Goal: Task Accomplishment & Management: Use online tool/utility

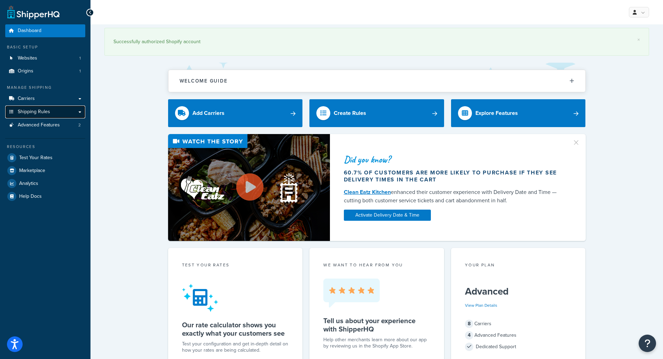
click at [53, 112] on link "Shipping Rules" at bounding box center [45, 112] width 80 height 13
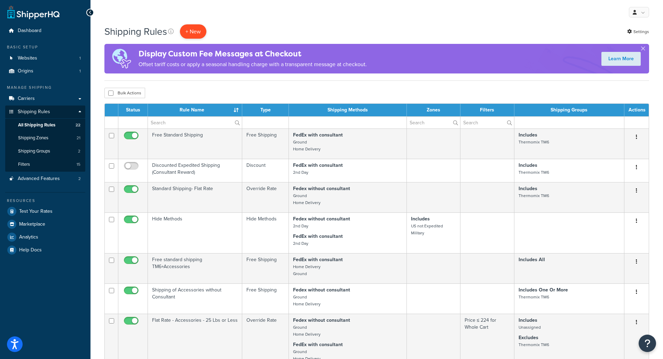
click at [201, 29] on p "+ New" at bounding box center [193, 31] width 26 height 14
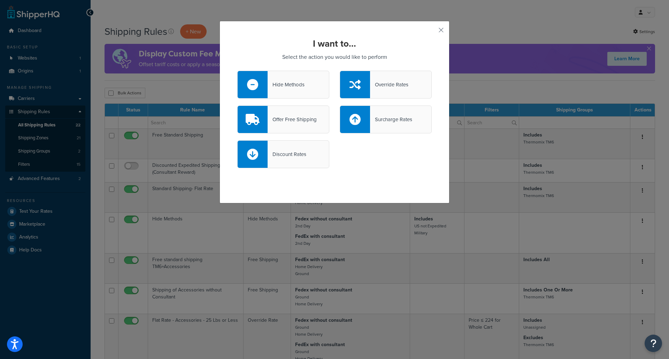
click at [300, 149] on div "Discount Rates" at bounding box center [283, 154] width 92 height 28
click at [0, 0] on input "Discount Rates" at bounding box center [0, 0] width 0 height 0
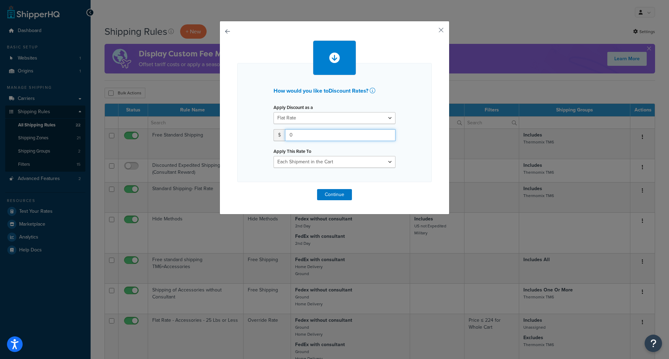
click at [307, 139] on input "0" at bounding box center [340, 135] width 110 height 12
drag, startPoint x: 303, startPoint y: 137, endPoint x: 251, endPoint y: 131, distance: 51.6
click at [252, 131] on div "How would you like to Discount Rates ? Apply Discount as a Flat Rate Percentage…" at bounding box center [334, 122] width 194 height 119
type input "59.00"
click at [424, 140] on div "How would you like to Discount Rates ? Apply Discount as a Flat Rate Percentage…" at bounding box center [334, 122] width 194 height 119
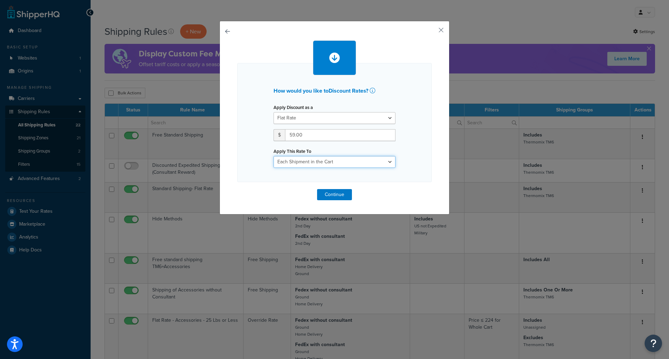
click at [382, 163] on select "Each Shipment in the Cart Each Shipping Group in the Cart Each Item within a Sh…" at bounding box center [334, 162] width 122 height 12
select select "ITEM"
click at [273, 156] on select "Each Shipment in the Cart Each Shipping Group in the Cart Each Item within a Sh…" at bounding box center [334, 162] width 122 height 12
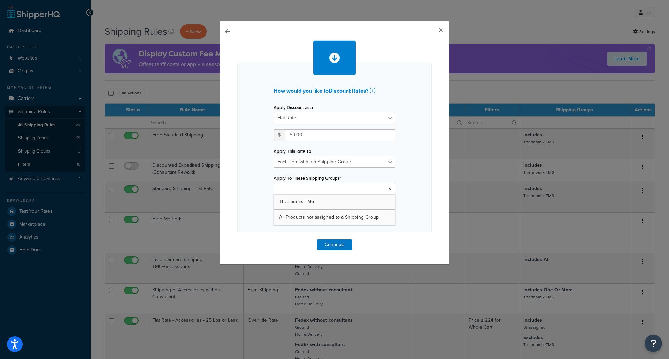
click at [364, 194] on ul at bounding box center [334, 188] width 122 height 11
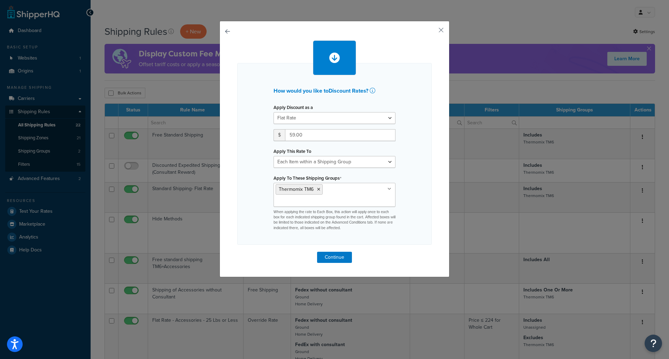
click at [410, 229] on div "How would you like to Discount Rates ? Apply Discount as a Flat Rate Percentage…" at bounding box center [334, 154] width 194 height 182
click at [342, 252] on button "Continue" at bounding box center [334, 257] width 35 height 11
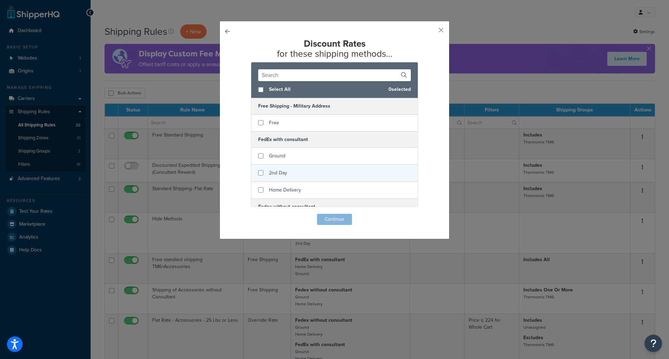
scroll to position [35, 0]
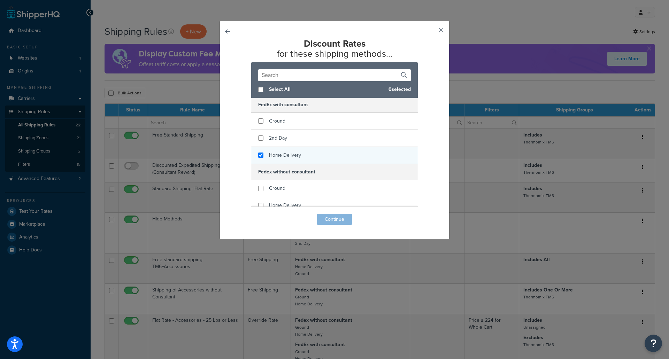
checkbox input "true"
click at [276, 157] on span "Home Delivery" at bounding box center [285, 154] width 32 height 7
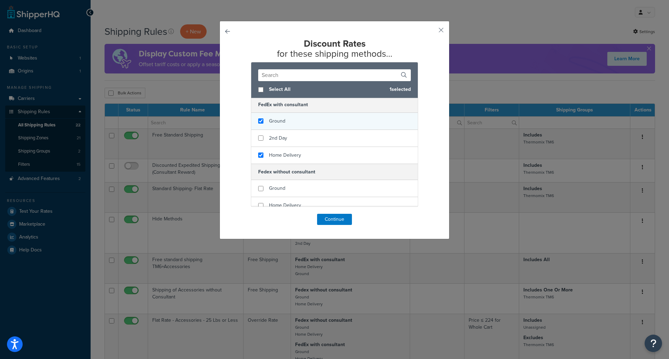
checkbox input "true"
click at [263, 124] on div "Ground" at bounding box center [334, 121] width 166 height 17
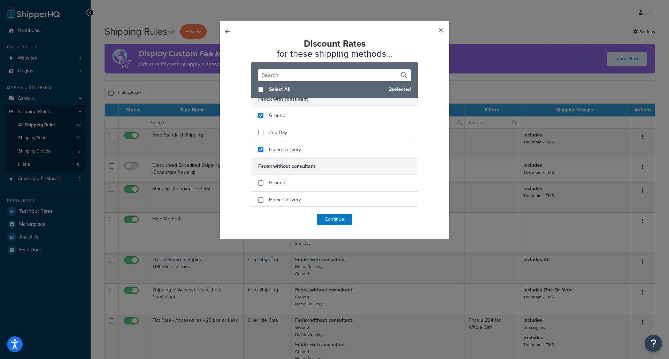
scroll to position [42, 0]
checkbox input "true"
click at [292, 184] on div "Ground" at bounding box center [334, 181] width 166 height 17
checkbox input "true"
click at [288, 199] on span "Home Delivery" at bounding box center [285, 197] width 32 height 7
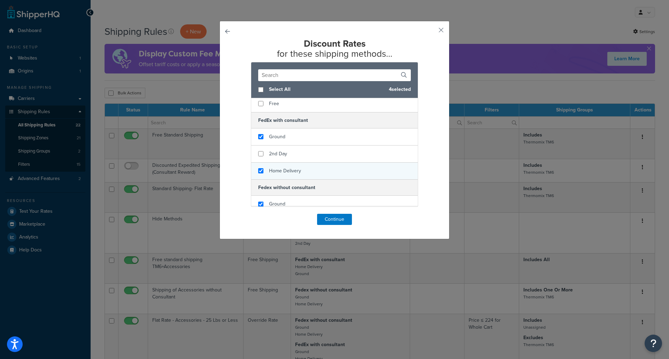
scroll to position [0, 0]
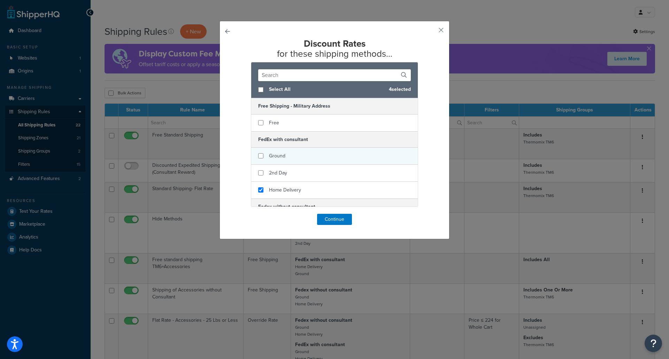
checkbox input "false"
click at [292, 155] on div "Ground" at bounding box center [334, 156] width 166 height 17
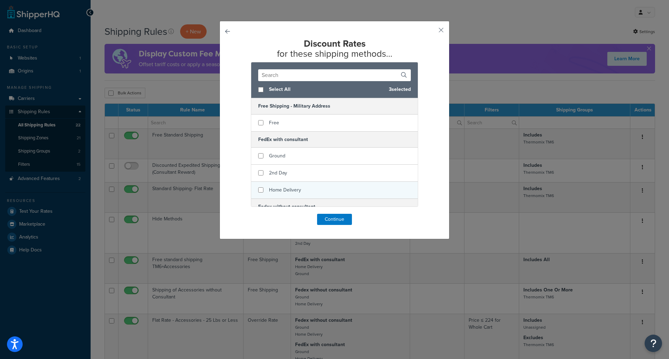
checkbox input "false"
click at [296, 190] on span "Home Delivery" at bounding box center [285, 189] width 32 height 7
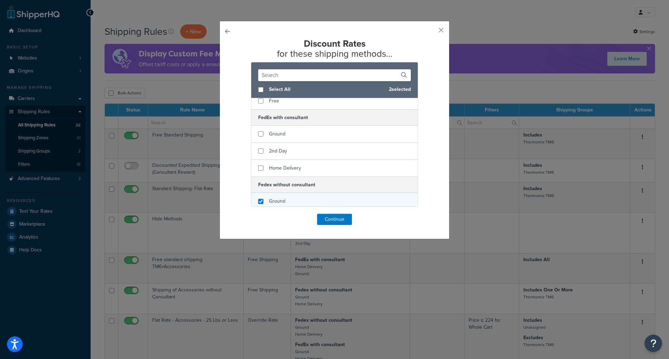
scroll to position [42, 0]
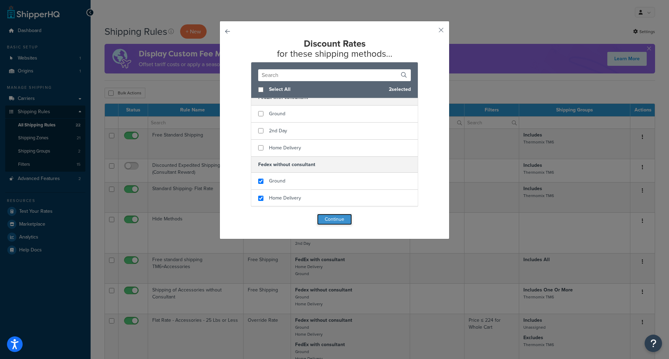
click at [336, 219] on button "Continue" at bounding box center [334, 219] width 35 height 11
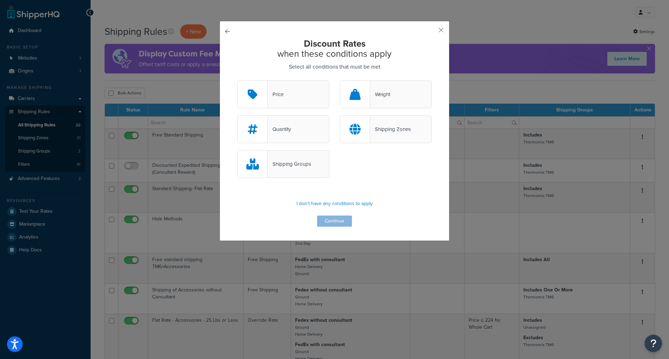
click at [304, 164] on div "Shipping Groups" at bounding box center [289, 164] width 44 height 10
click at [0, 0] on input "Shipping Groups" at bounding box center [0, 0] width 0 height 0
click at [339, 224] on button "Continue" at bounding box center [334, 221] width 35 height 11
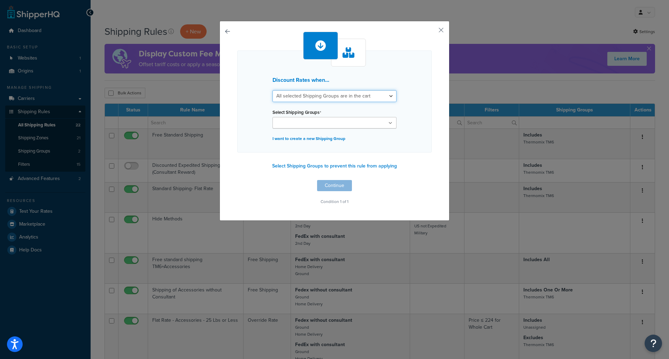
click at [342, 96] on select "All selected Shipping Groups are in the cart Any selected Shipping Groups are i…" at bounding box center [334, 96] width 124 height 12
select select "any"
click at [272, 90] on select "All selected Shipping Groups are in the cart Any selected Shipping Groups are i…" at bounding box center [334, 96] width 124 height 12
click at [328, 123] on ul at bounding box center [334, 122] width 124 height 11
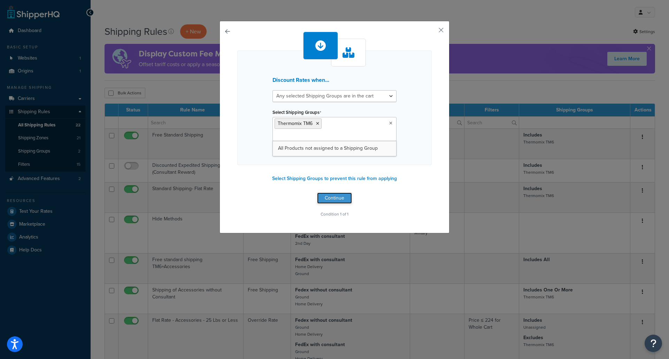
click at [343, 193] on button "Continue" at bounding box center [334, 198] width 35 height 11
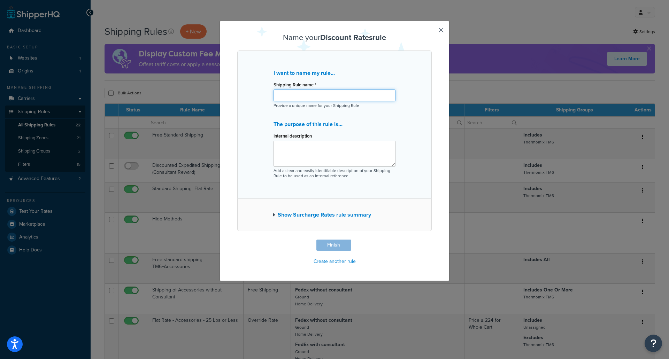
click at [312, 92] on input "Shipping Rule name *" at bounding box center [334, 96] width 122 height 12
type input "TM7 Discounted Shipping"
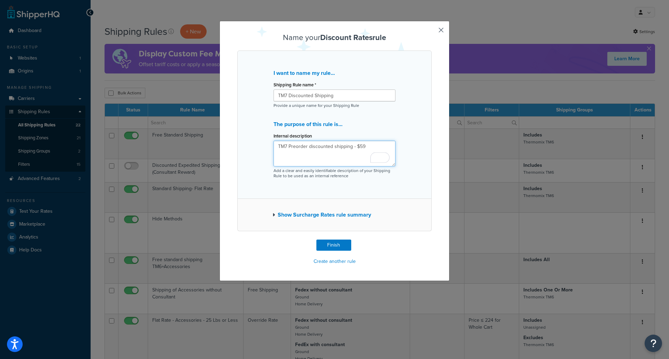
type textarea "TM7 Preorder discounted shipping - $59"
click at [304, 211] on button "Show Surcharge Rates rule summary" at bounding box center [321, 215] width 99 height 10
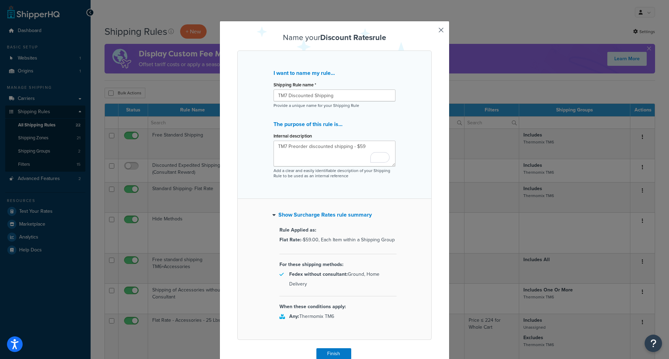
click at [304, 211] on button "Show Surcharge Rates rule summary" at bounding box center [321, 215] width 99 height 10
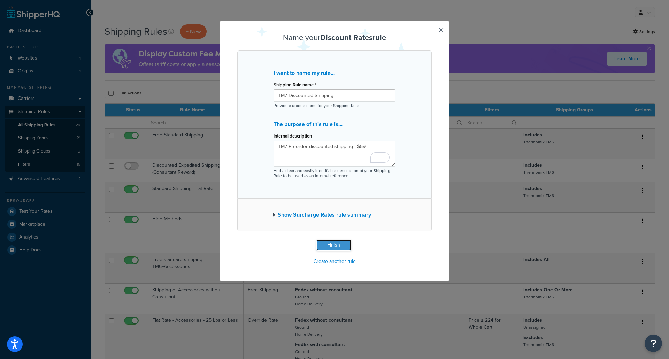
click at [339, 244] on button "Finish" at bounding box center [333, 245] width 35 height 11
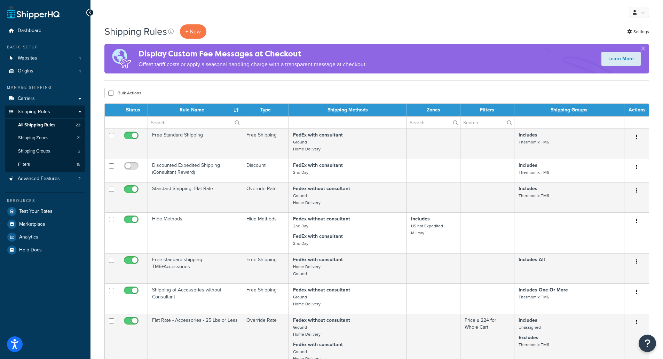
click at [602, 20] on div "My Profile Billing Global Settings Contact Us Logout" at bounding box center [377, 12] width 573 height 24
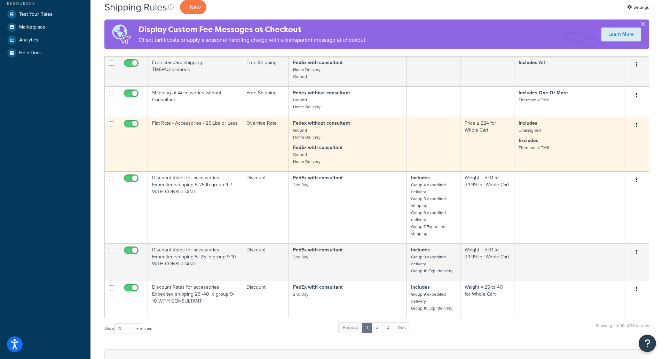
scroll to position [209, 0]
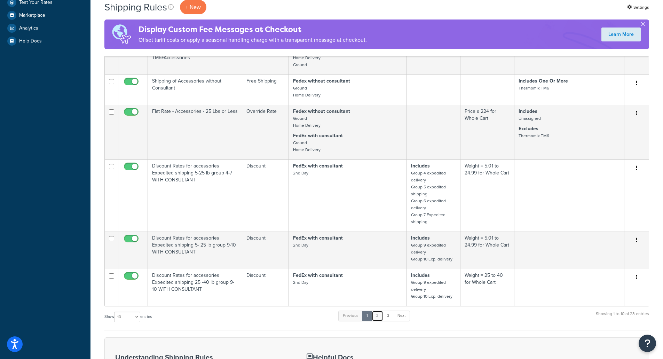
click at [383, 316] on link "2" at bounding box center [377, 316] width 11 height 10
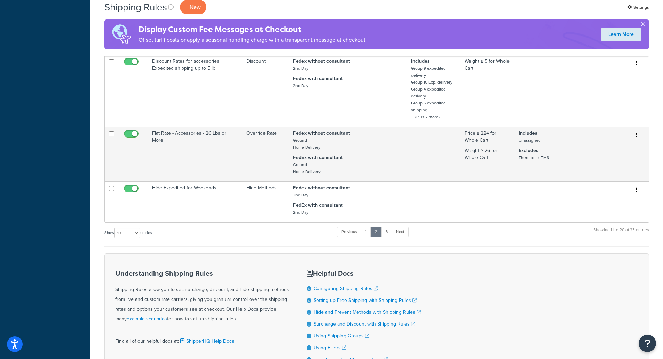
scroll to position [635, 0]
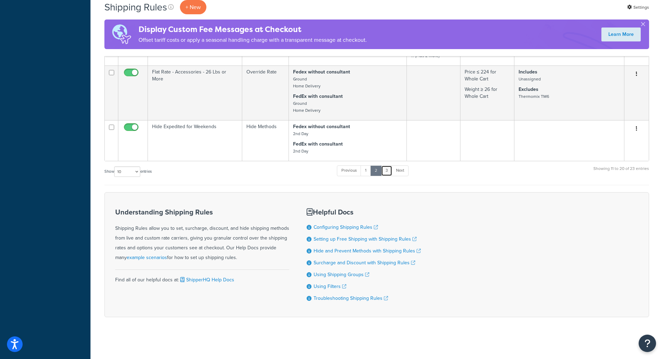
click at [388, 171] on link "3" at bounding box center [386, 170] width 11 height 10
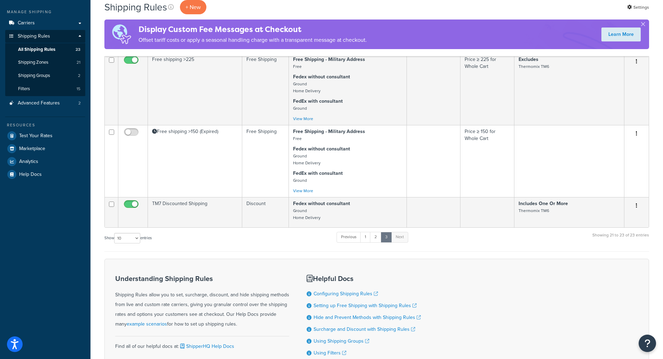
scroll to position [75, 0]
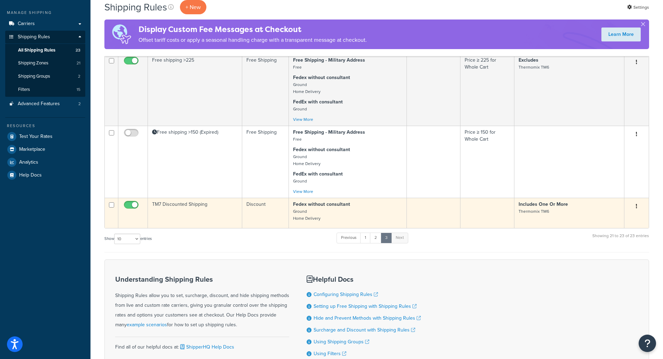
click at [130, 205] on input "checkbox" at bounding box center [132, 206] width 19 height 9
checkbox input "false"
